Goal: Information Seeking & Learning: Find contact information

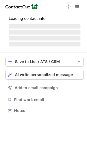
scroll to position [105, 87]
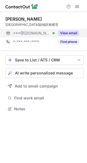
click at [70, 35] on button "View email" at bounding box center [68, 32] width 21 height 5
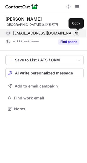
click at [75, 35] on span at bounding box center [76, 33] width 4 height 4
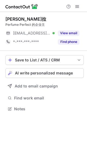
scroll to position [105, 87]
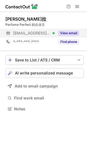
click at [69, 32] on button "View email" at bounding box center [68, 32] width 21 height 5
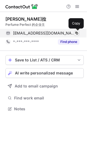
click at [75, 33] on span at bounding box center [76, 33] width 4 height 4
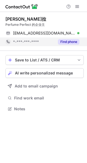
click at [67, 43] on button "Find phone" at bounding box center [68, 41] width 21 height 5
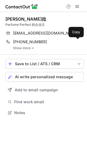
click at [76, 42] on span at bounding box center [76, 42] width 4 height 4
